Goal: Navigation & Orientation: Go to known website

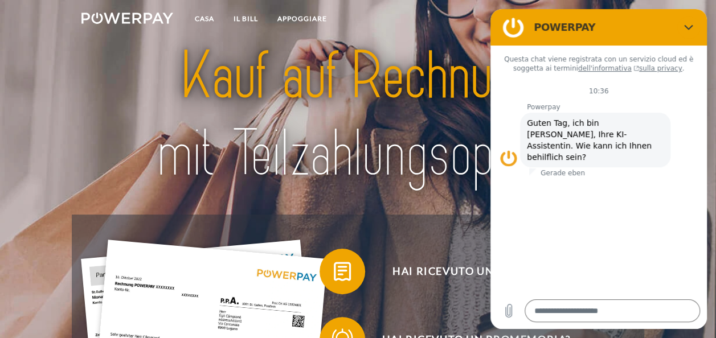
click at [446, 23] on nav "Casa IL BILL APPOGGIARE Termini" at bounding box center [358, 20] width 716 height 40
click at [687, 27] on icon "Chiudere" at bounding box center [688, 27] width 9 height 9
type textarea "*"
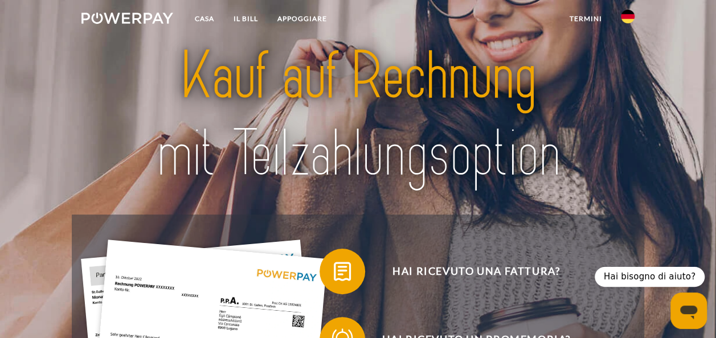
click at [625, 17] on img at bounding box center [628, 17] width 14 height 14
click at [626, 81] on img at bounding box center [628, 83] width 14 height 14
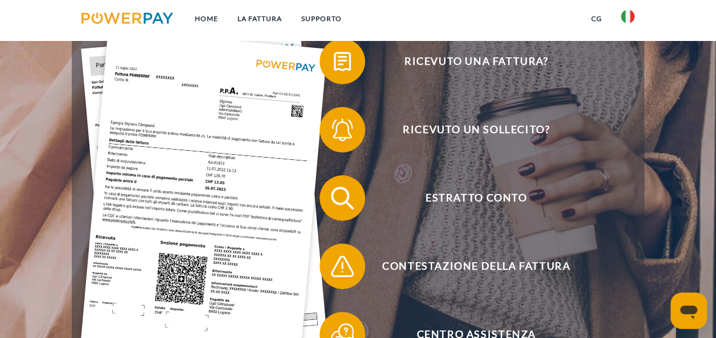
scroll to position [228, 0]
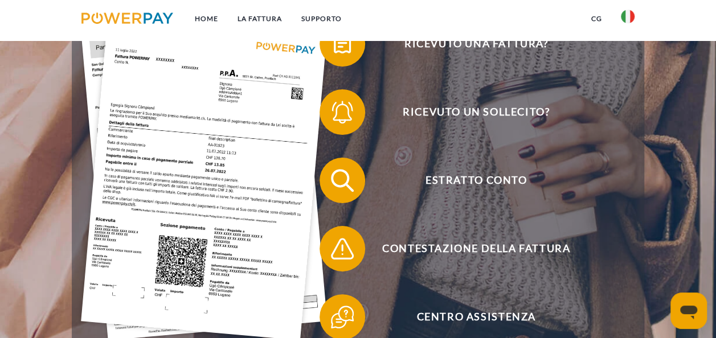
click at [357, 183] on img at bounding box center [342, 180] width 28 height 28
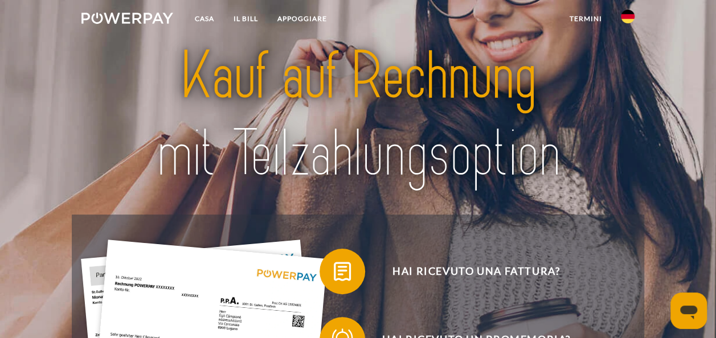
click at [627, 17] on img at bounding box center [628, 17] width 14 height 14
click at [627, 81] on img at bounding box center [628, 83] width 14 height 14
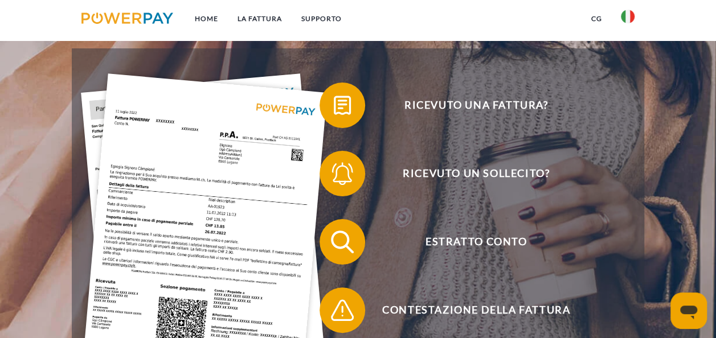
scroll to position [171, 0]
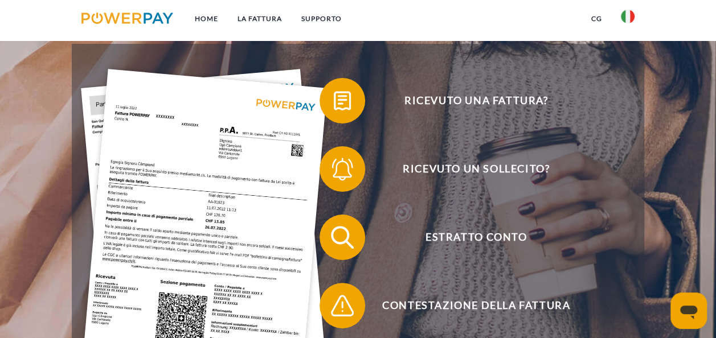
click at [355, 237] on img at bounding box center [342, 237] width 28 height 28
